Goal: Check status: Check status

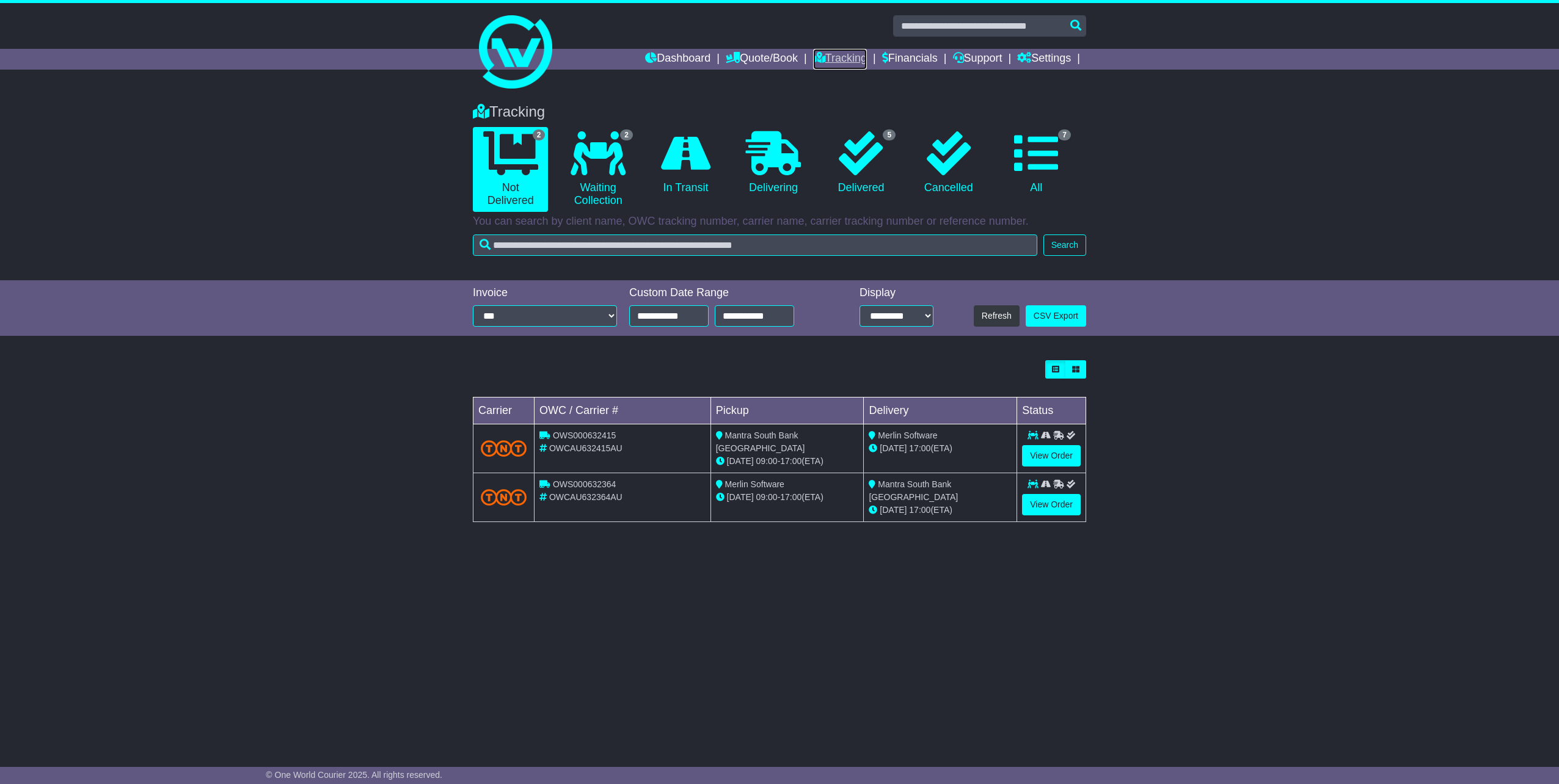
click at [818, 54] on icon at bounding box center [819, 57] width 12 height 11
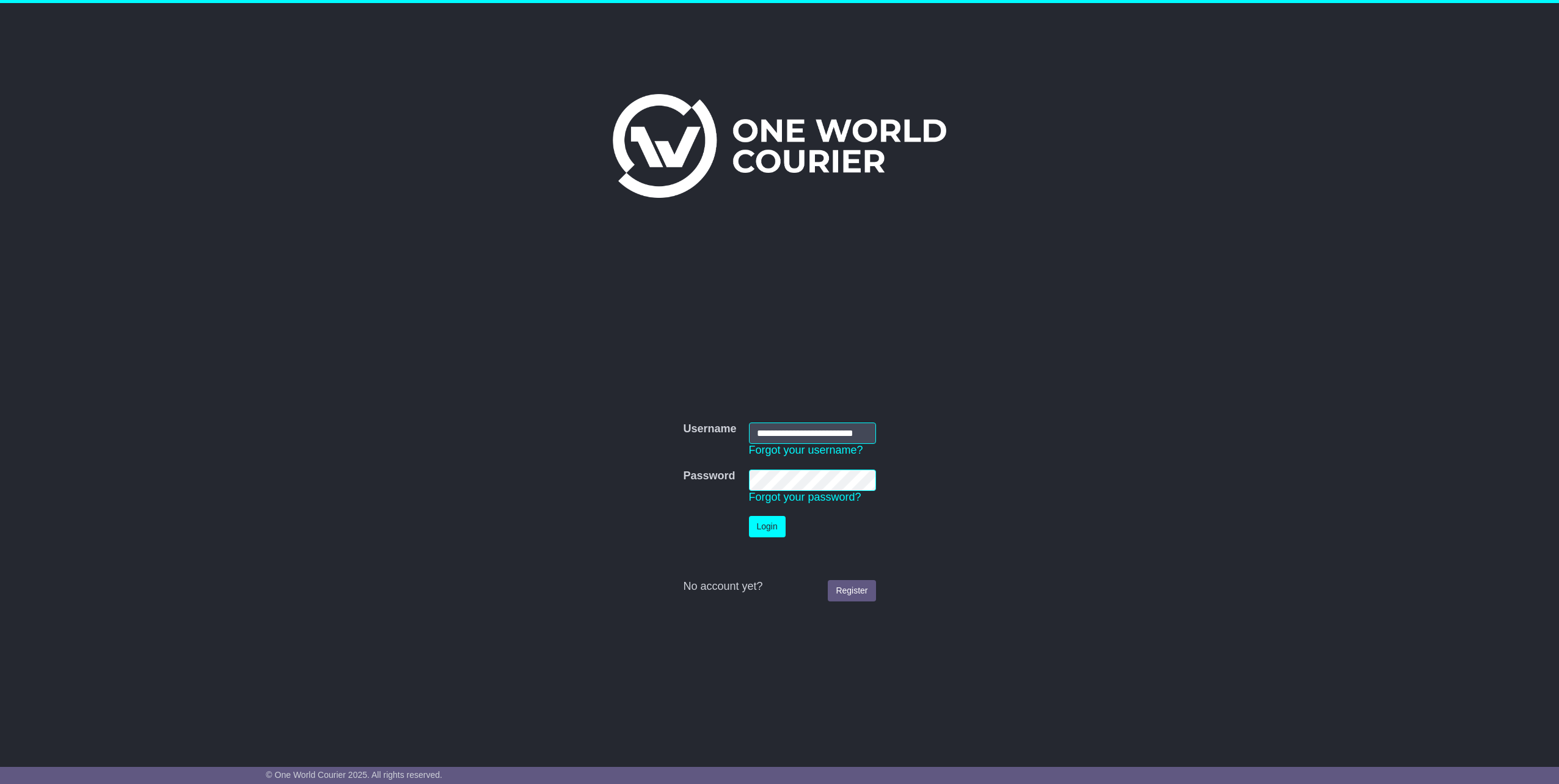
scroll to position [0, 18]
